Goal: Task Accomplishment & Management: Use online tool/utility

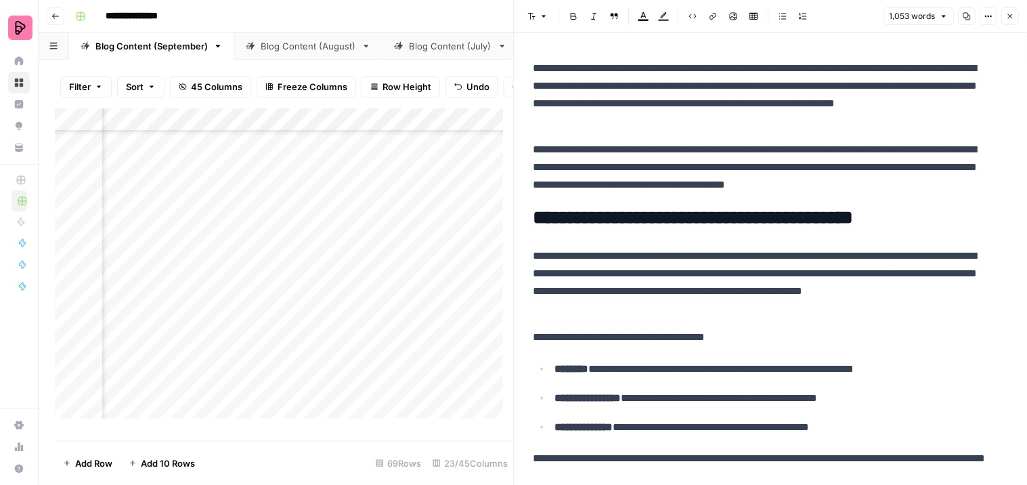
scroll to position [1880, 1031]
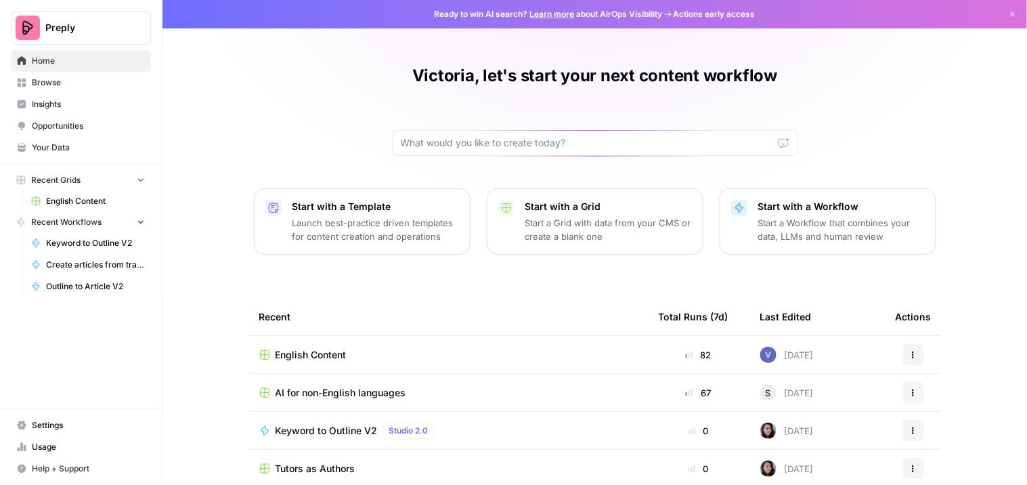
click at [289, 343] on td "English Content" at bounding box center [447, 354] width 399 height 37
click at [315, 355] on span "English Content" at bounding box center [311, 355] width 71 height 14
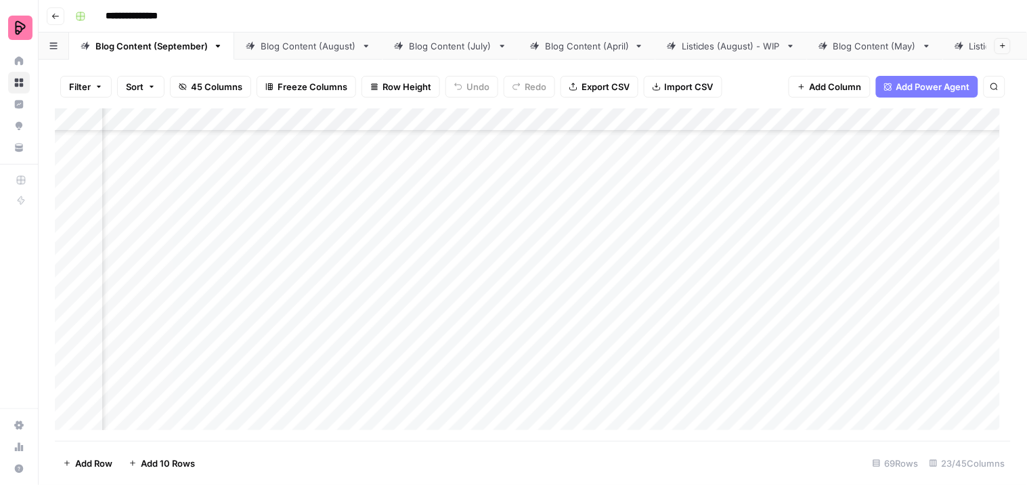
scroll to position [1927, 995]
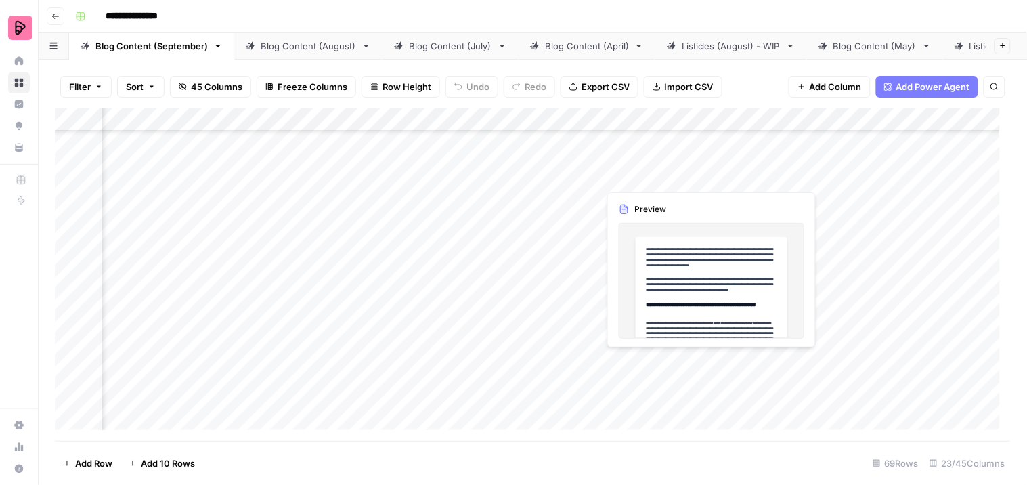
click at [627, 364] on div "Add Column" at bounding box center [533, 274] width 957 height 332
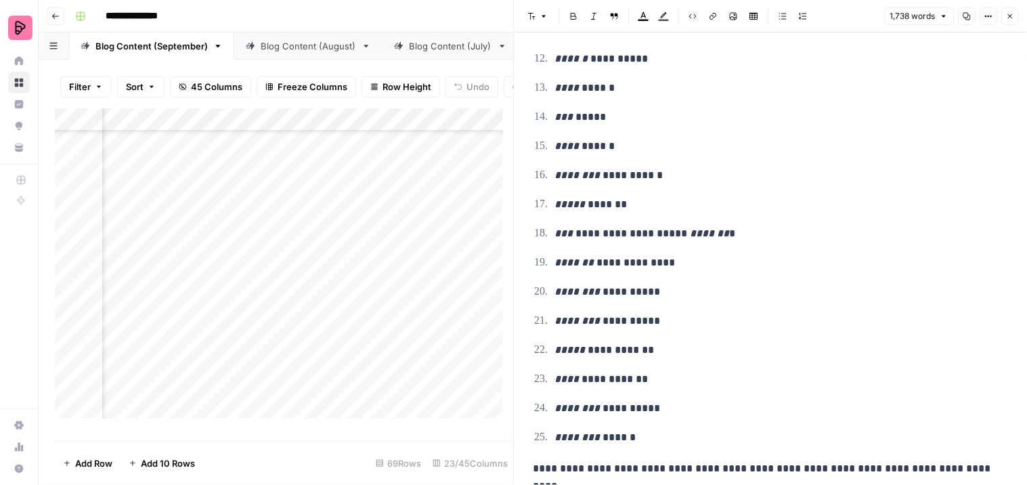
scroll to position [3987, 0]
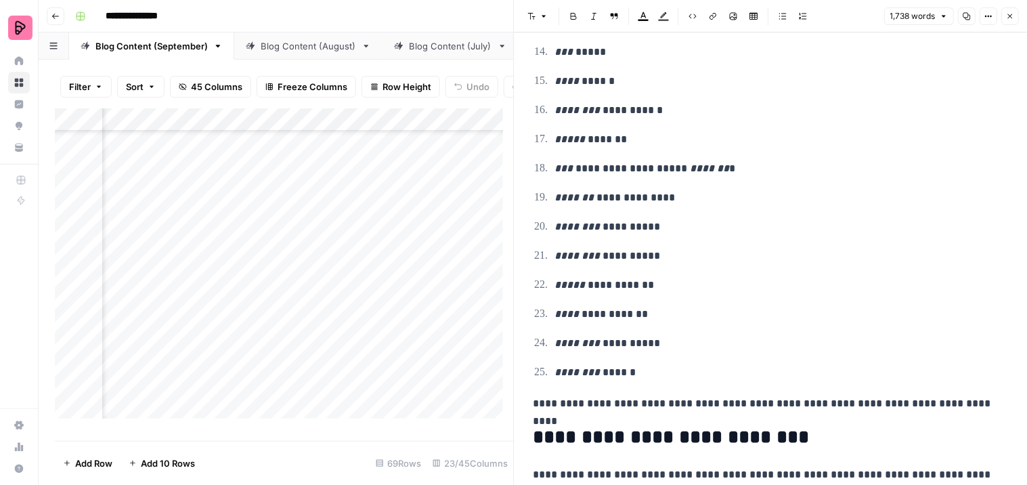
click at [369, 366] on div "Add Column" at bounding box center [284, 269] width 459 height 322
click at [1008, 17] on icon "button" at bounding box center [1010, 16] width 8 height 8
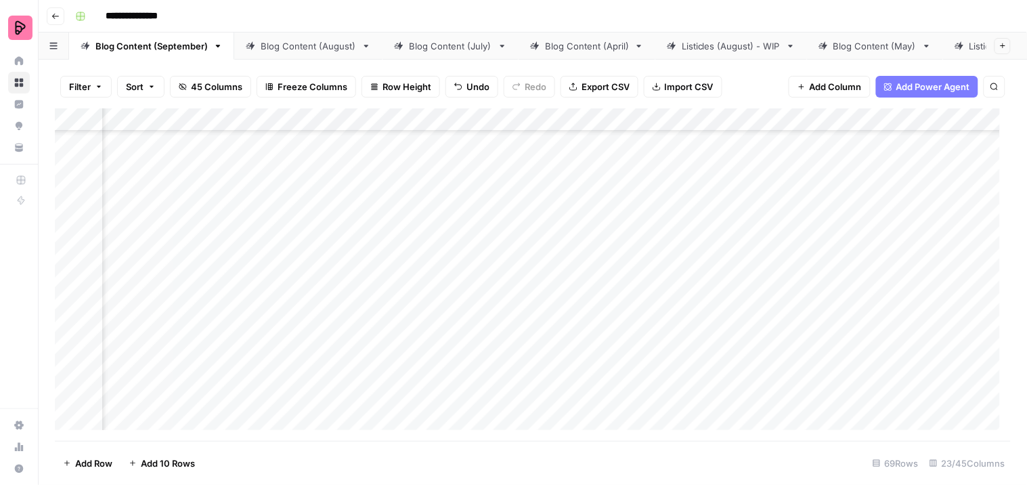
click at [788, 332] on div "Add Column" at bounding box center [533, 274] width 957 height 332
click at [776, 369] on div "Add Column" at bounding box center [533, 274] width 957 height 332
